Goal: Information Seeking & Learning: Learn about a topic

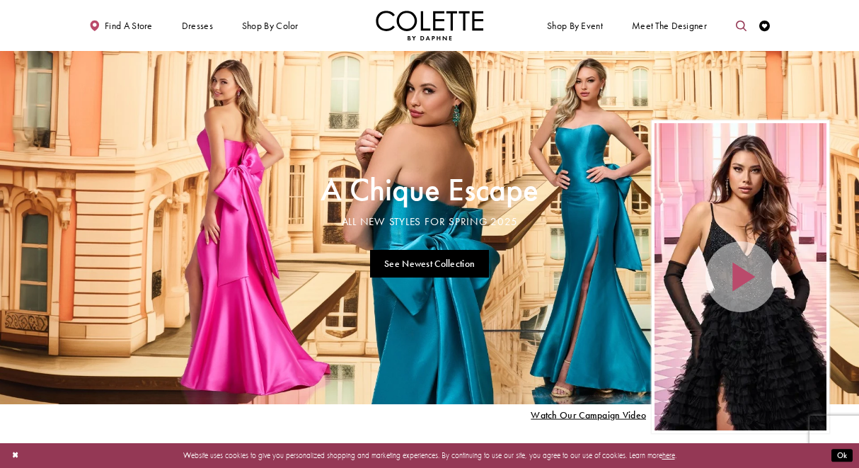
click at [746, 28] on icon "Toggle search" at bounding box center [741, 26] width 11 height 11
click at [687, 31] on input "Search" at bounding box center [685, 26] width 129 height 16
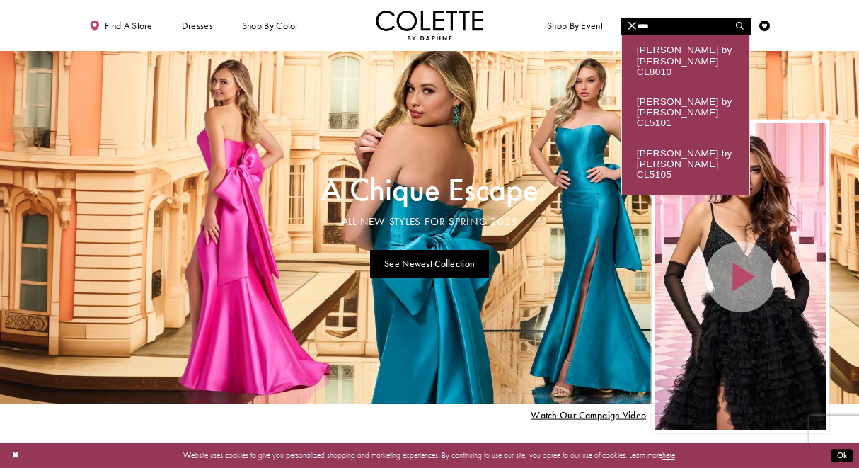
type input "****"
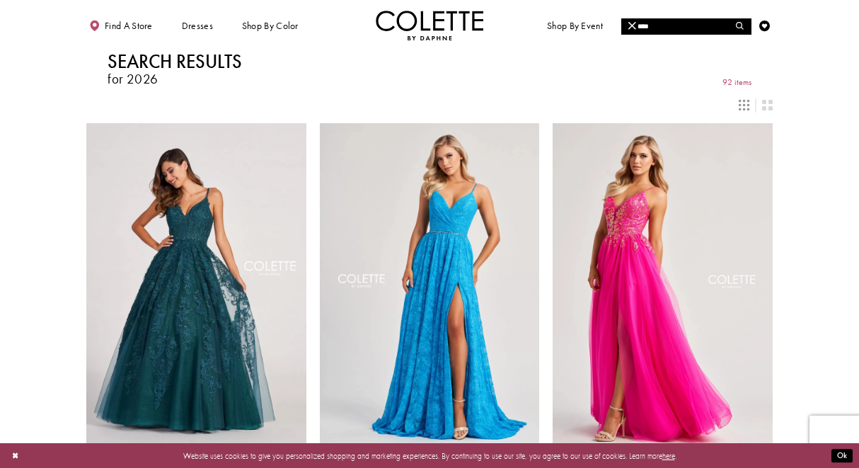
click at [686, 28] on input "****" at bounding box center [685, 26] width 129 height 16
type input "****"
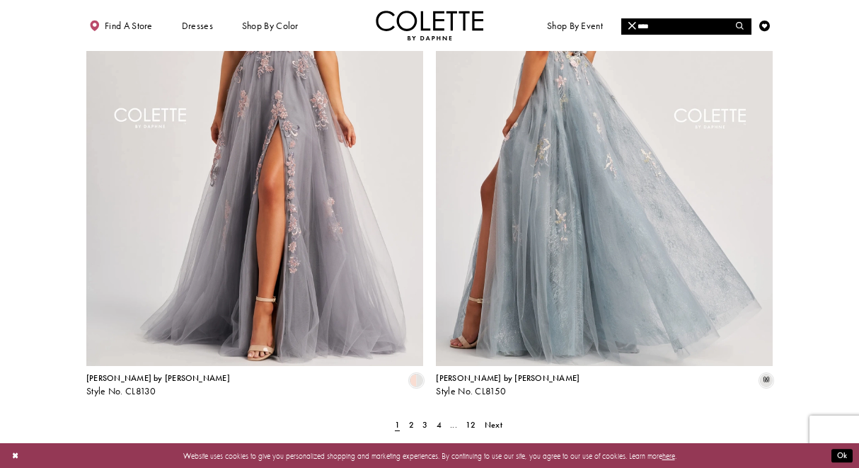
scroll to position [1874, 0]
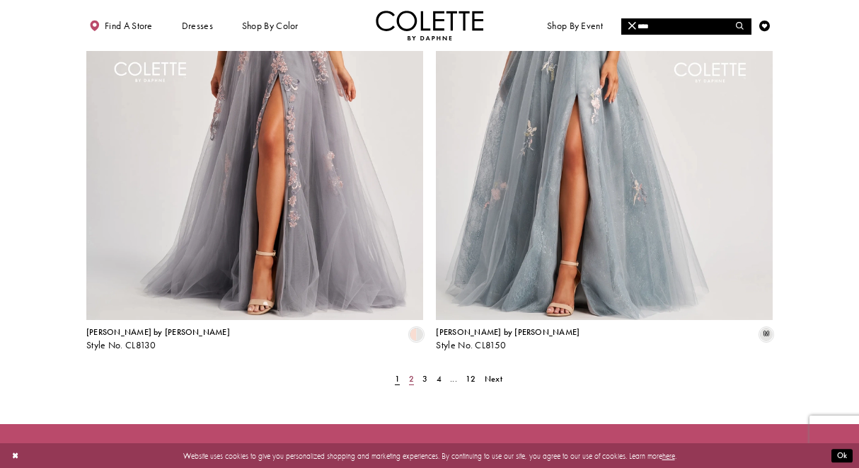
click at [411, 373] on span "2" at bounding box center [411, 378] width 5 height 11
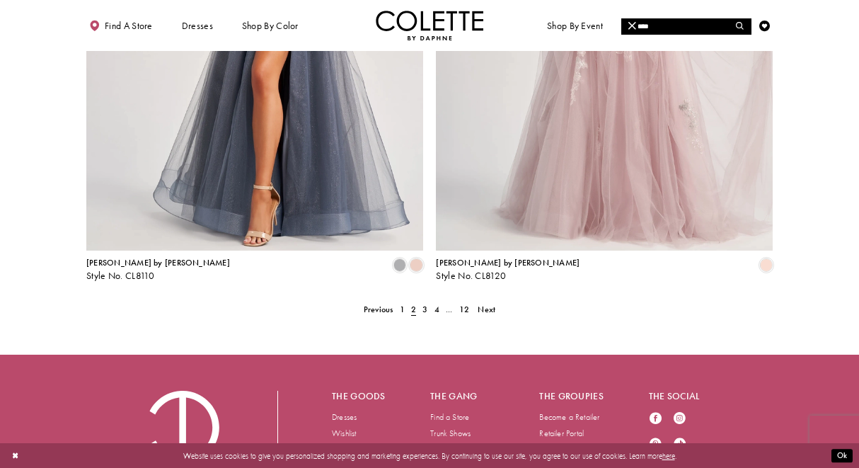
scroll to position [1945, 0]
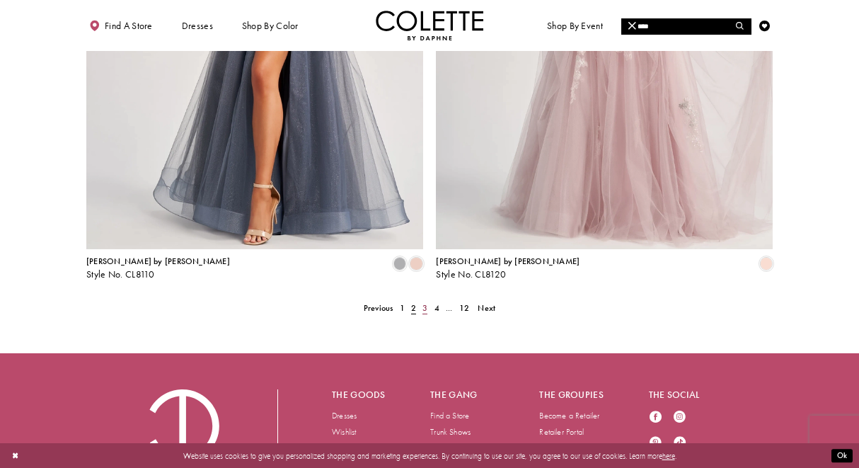
click at [425, 302] on span "3" at bounding box center [424, 307] width 5 height 11
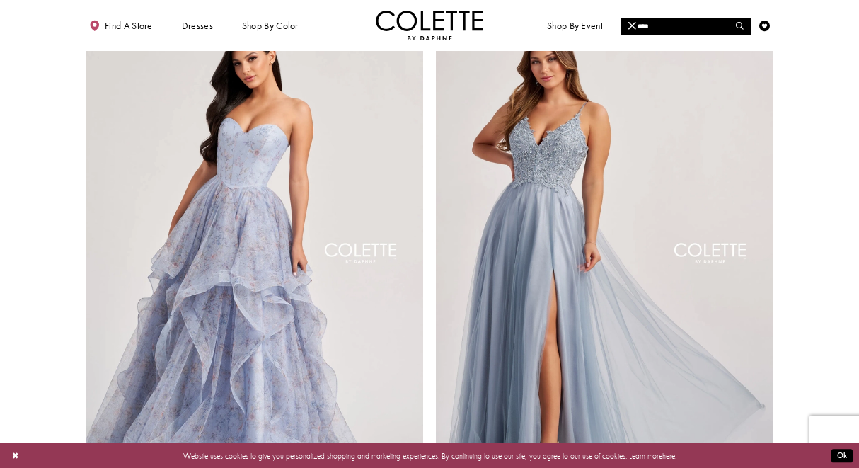
scroll to position [1990, 0]
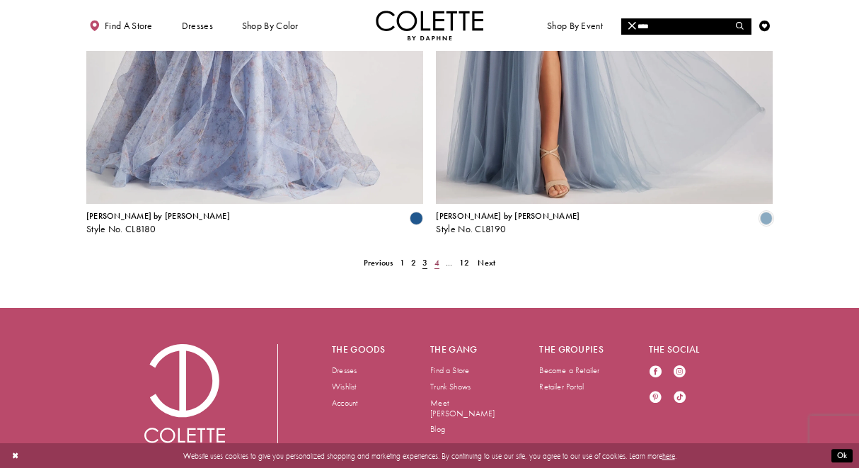
click at [435, 257] on span "4" at bounding box center [436, 262] width 5 height 11
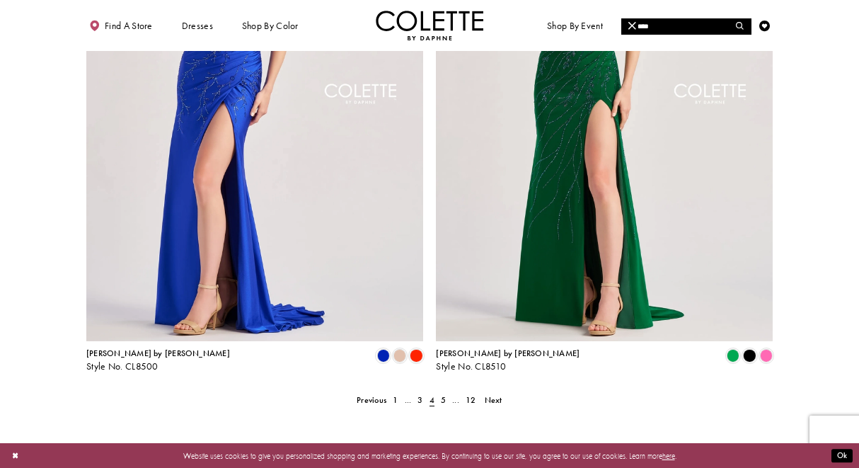
scroll to position [2001, 0]
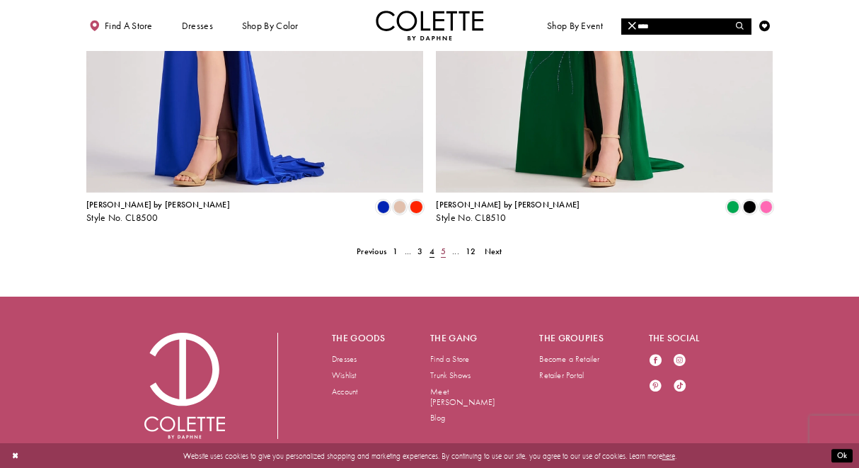
click at [446, 245] on span "5" at bounding box center [443, 250] width 5 height 11
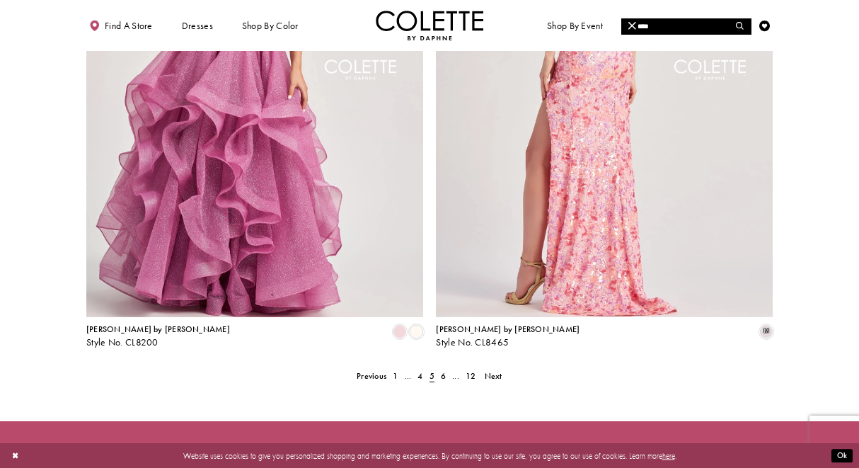
scroll to position [1946, 0]
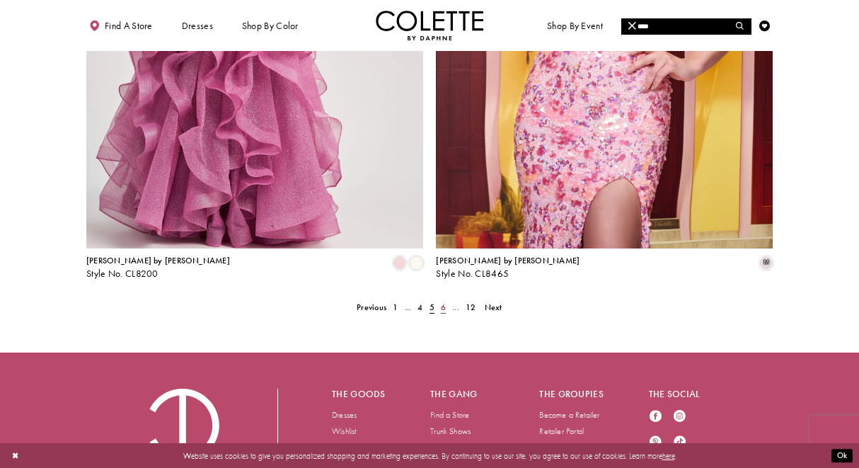
click at [445, 301] on span "6" at bounding box center [443, 306] width 5 height 11
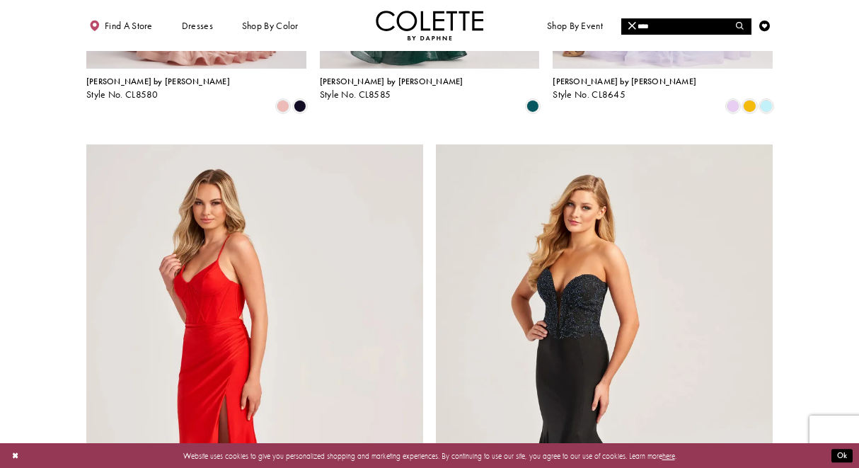
scroll to position [2001, 0]
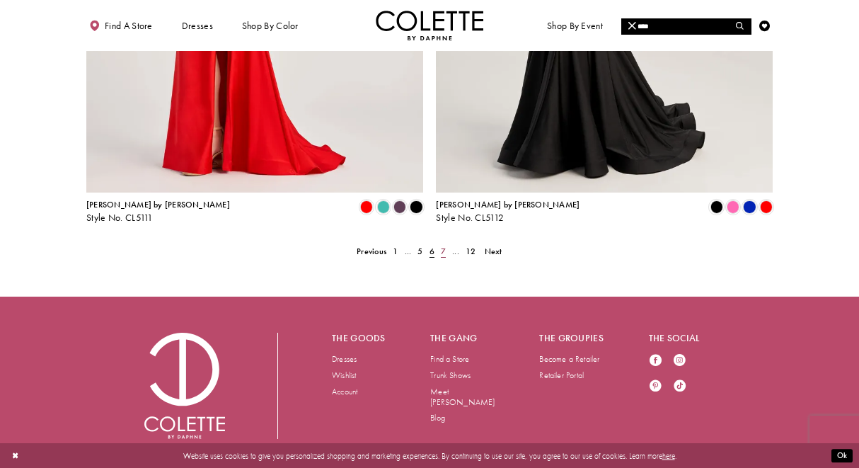
click at [442, 245] on span "7" at bounding box center [443, 250] width 5 height 11
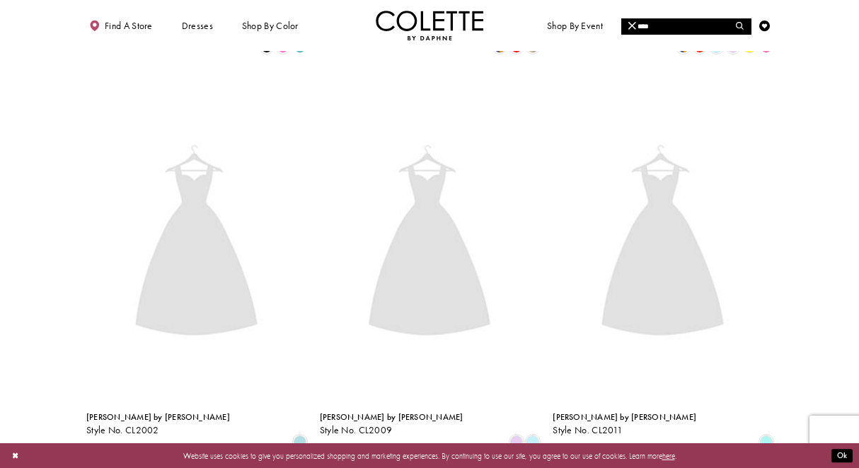
scroll to position [72, 0]
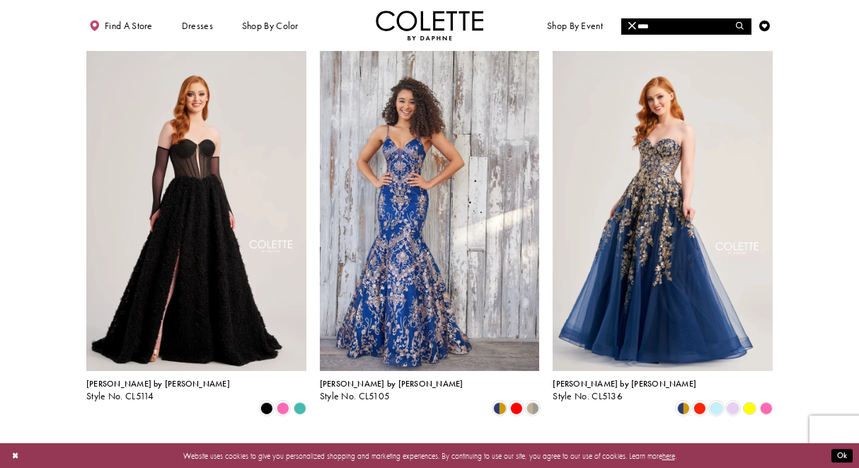
click at [688, 25] on input "****" at bounding box center [685, 26] width 129 height 16
type input "*******"
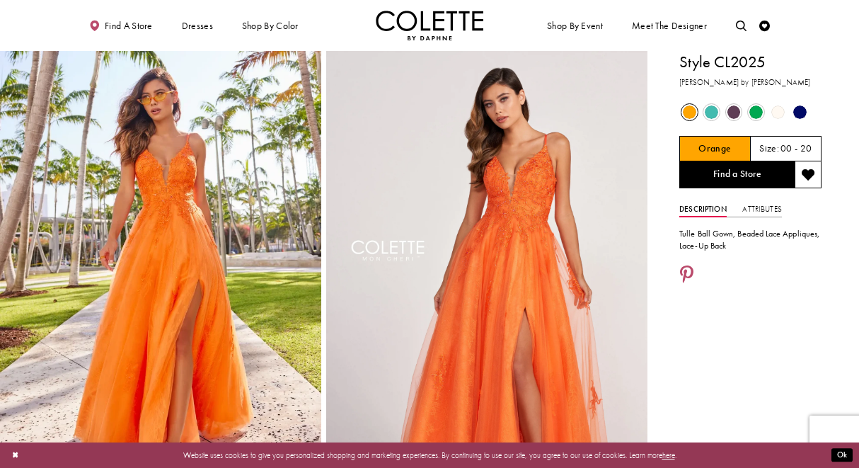
click at [736, 60] on h1 "Style CL2025" at bounding box center [750, 62] width 142 height 23
copy div "Style CL2025"
click at [739, 62] on h1 "Style CL2025" at bounding box center [750, 62] width 142 height 23
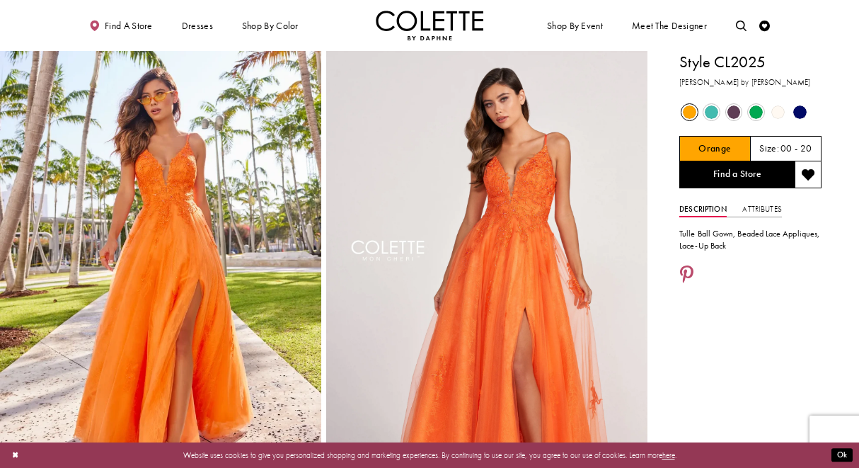
click at [739, 62] on h1 "Style CL2025" at bounding box center [750, 62] width 142 height 23
click at [736, 63] on h1 "Style CL2025" at bounding box center [750, 62] width 142 height 23
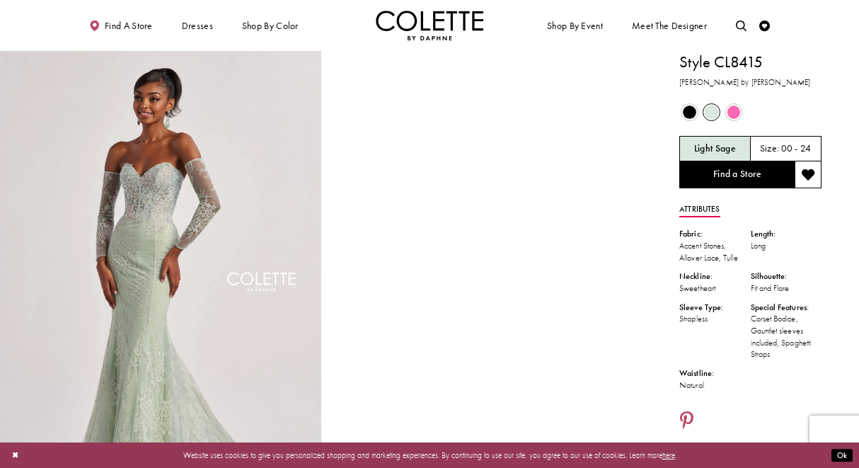
click at [736, 61] on h1 "Style CL8415" at bounding box center [750, 62] width 142 height 23
click at [739, 59] on h1 "Style CL8415" at bounding box center [750, 62] width 142 height 23
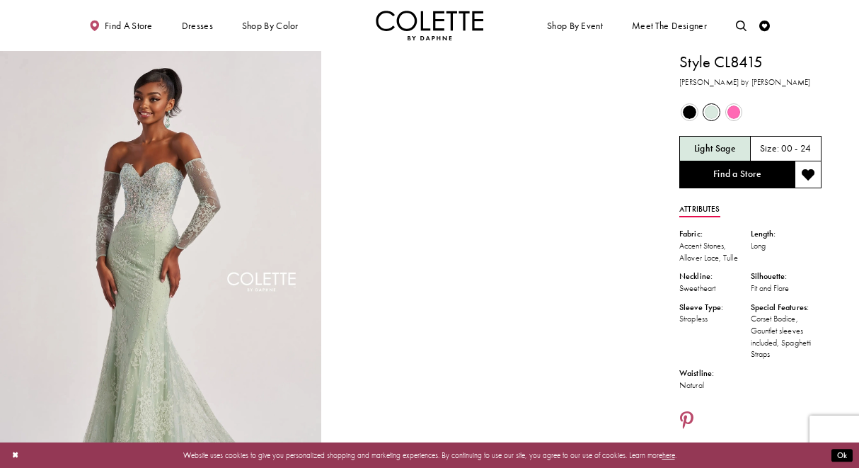
click at [739, 59] on h1 "Style CL8415" at bounding box center [750, 62] width 142 height 23
click at [807, 317] on div "Corset Bodice, Gauntlet sleeves included, Spaghetti Straps" at bounding box center [786, 336] width 71 height 47
click at [727, 57] on h1 "Style CL8415" at bounding box center [750, 62] width 142 height 23
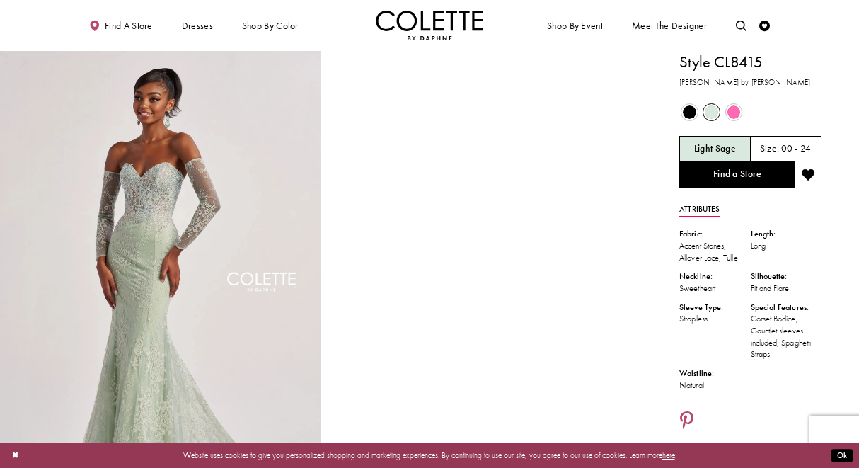
copy div "Style CL8415"
click at [744, 24] on icon "Toggle search" at bounding box center [741, 26] width 11 height 11
click at [688, 23] on input "Search" at bounding box center [685, 26] width 129 height 16
type input "******"
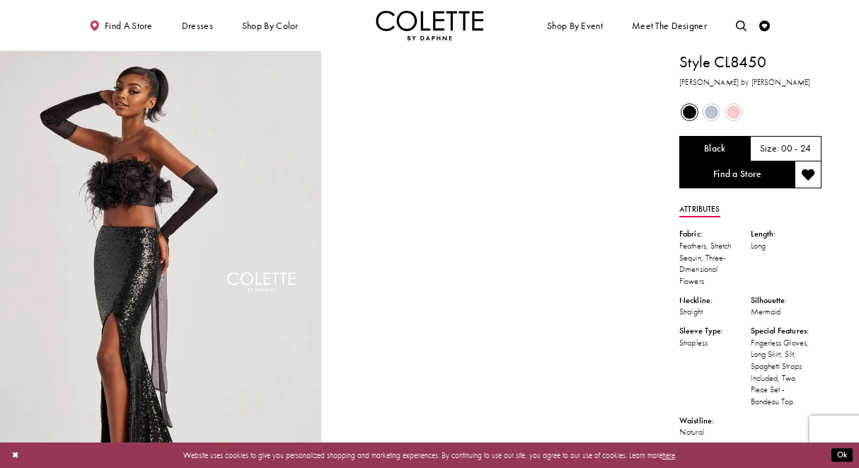
click at [746, 69] on h1 "Style CL8450" at bounding box center [750, 62] width 142 height 23
copy div "Style CL8450"
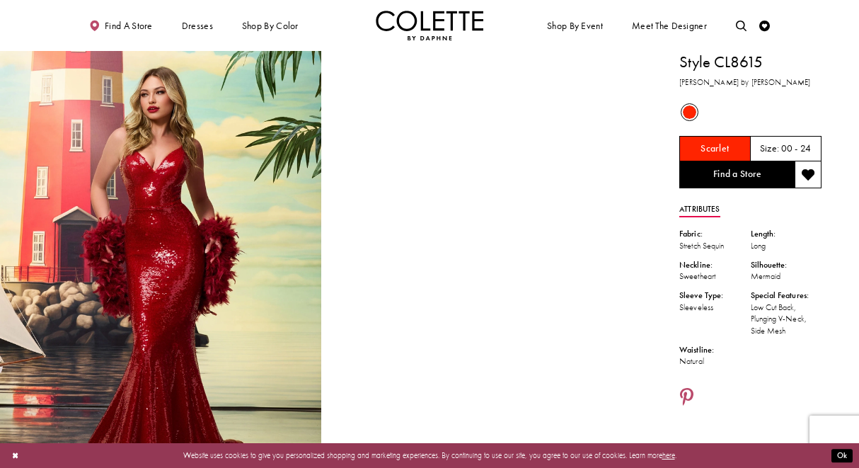
click at [753, 69] on h1 "Style CL8615" at bounding box center [750, 62] width 142 height 23
copy div "Style CL8615"
click at [725, 60] on h1 "Style CL8615" at bounding box center [750, 62] width 142 height 23
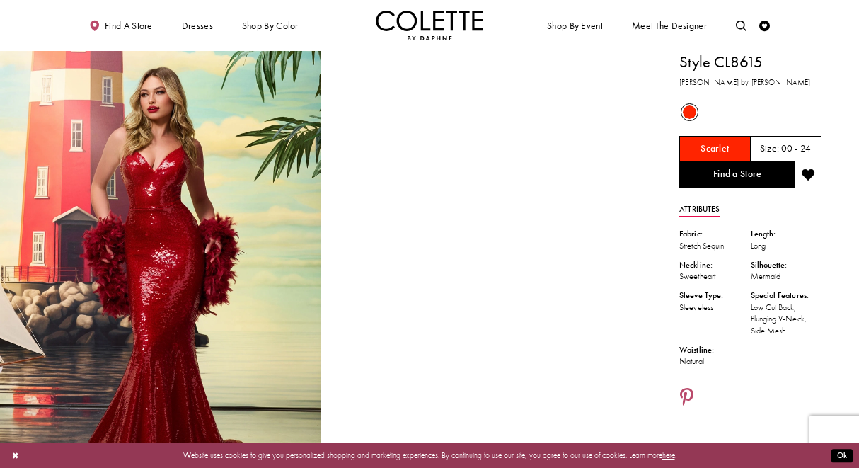
click at [725, 60] on h1 "Style CL8615" at bounding box center [750, 62] width 142 height 23
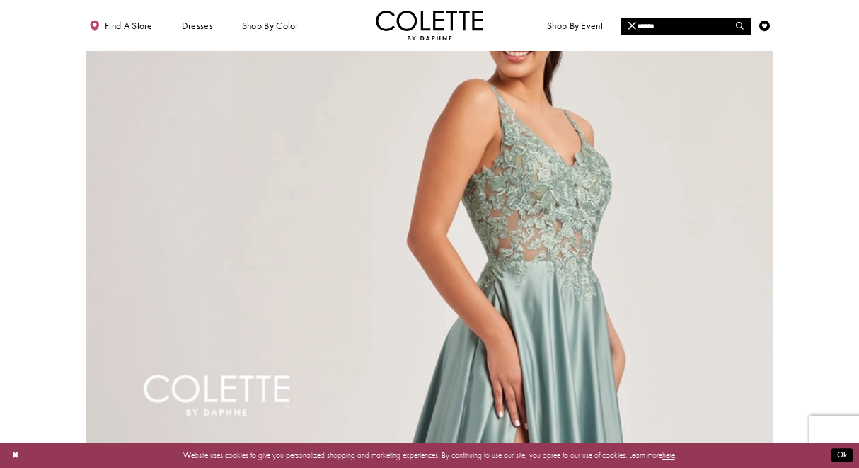
scroll to position [1528, 0]
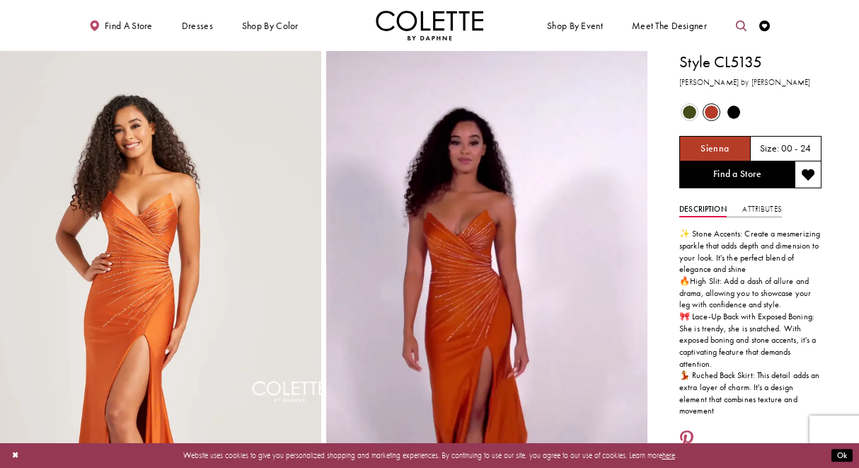
click at [741, 26] on icon "Toggle search" at bounding box center [741, 26] width 11 height 11
click at [686, 26] on input "Search" at bounding box center [685, 26] width 129 height 16
type input "******"
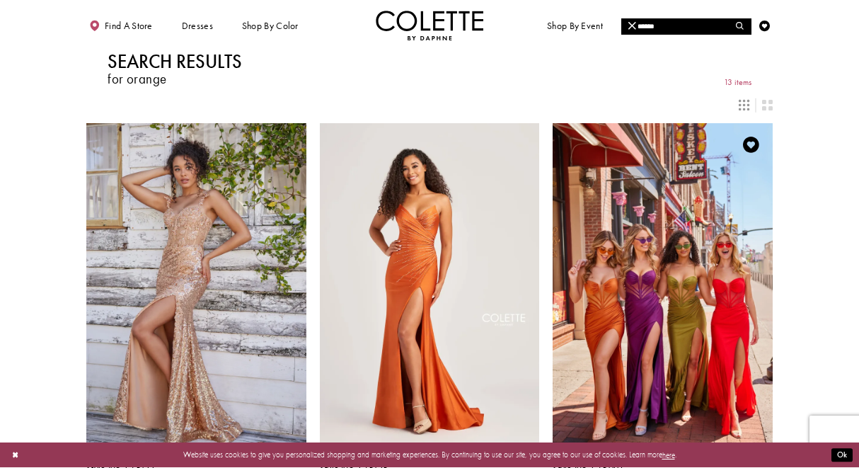
click at [698, 265] on img "Visit Colette by Daphne Style No. CL5140 Page" at bounding box center [663, 283] width 220 height 320
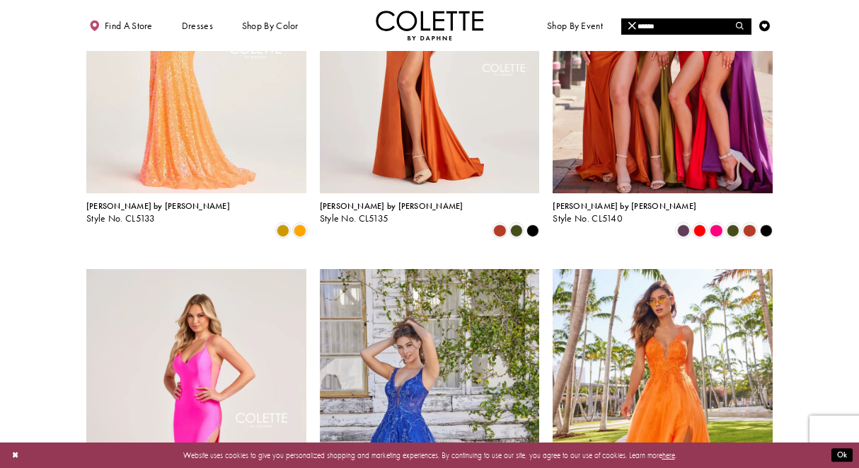
scroll to position [250, 0]
click at [219, 124] on img "Visit Colette by Daphne Style No. CL5133 Page" at bounding box center [196, 33] width 220 height 320
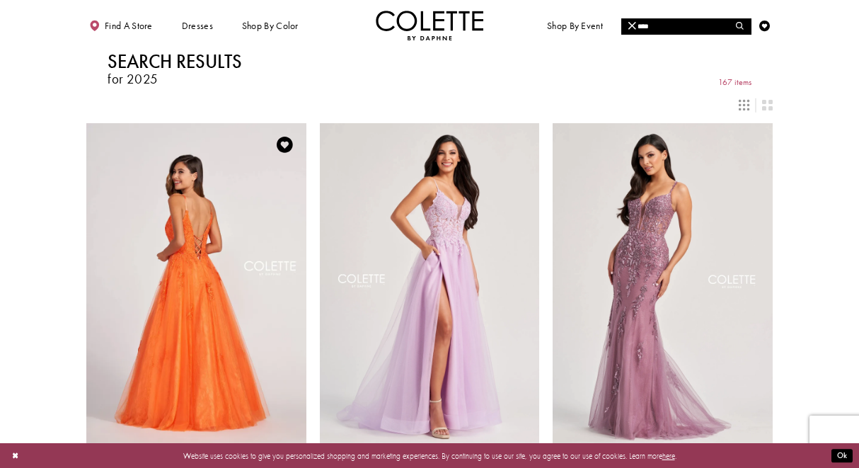
click at [238, 200] on img "Visit Colette by Daphne Style No. CL2025 Page" at bounding box center [196, 283] width 220 height 320
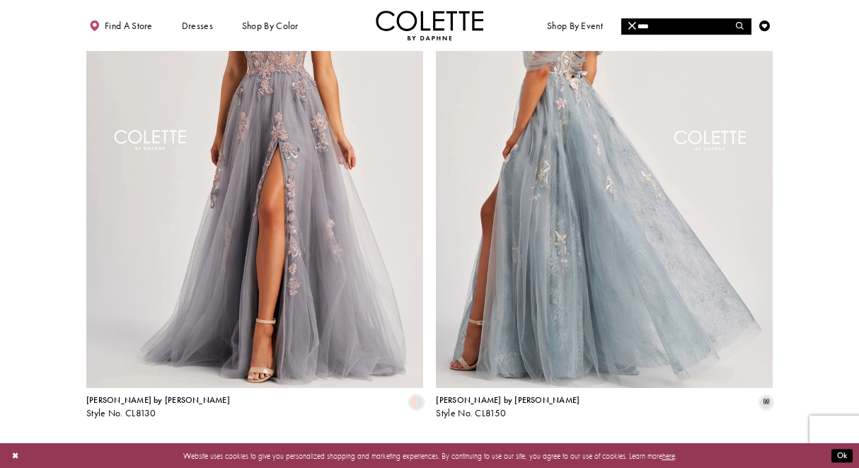
scroll to position [2001, 0]
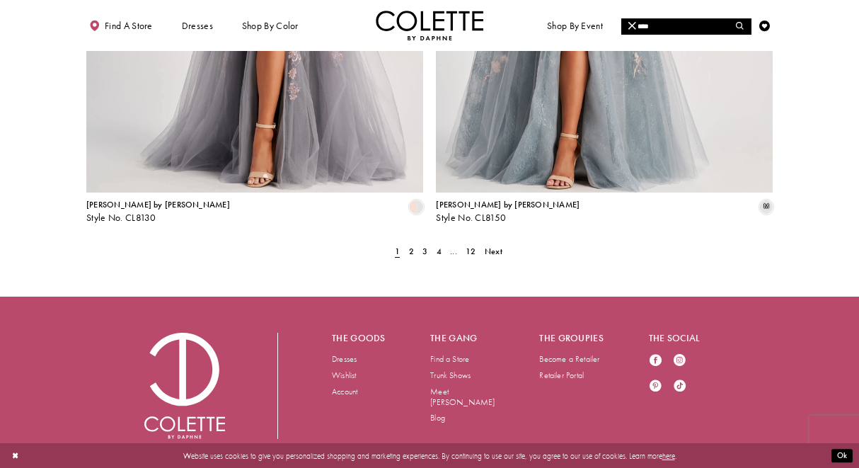
click at [701, 23] on input "****" at bounding box center [685, 26] width 129 height 16
type input "**********"
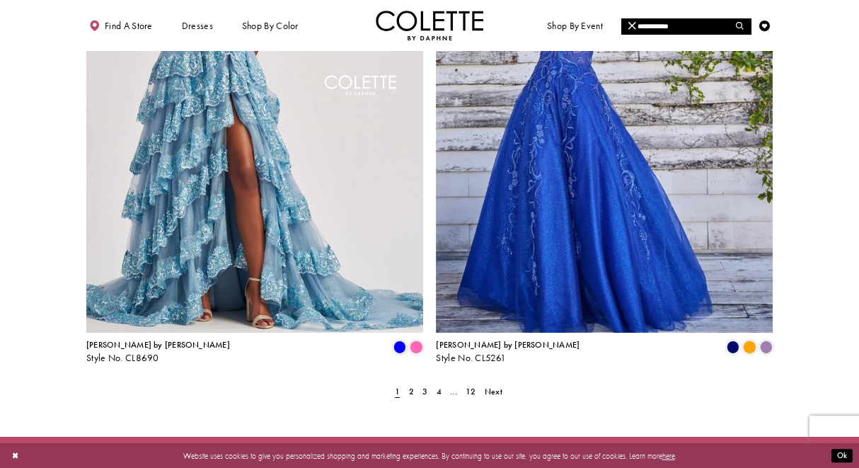
scroll to position [2001, 0]
